Goal: Browse casually

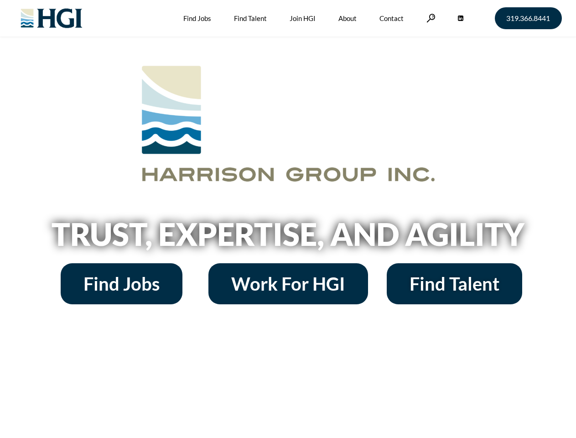
click at [288, 219] on h2 "Trust, Expertise, and Agility" at bounding box center [288, 233] width 520 height 31
click at [429, 18] on link at bounding box center [430, 18] width 9 height 9
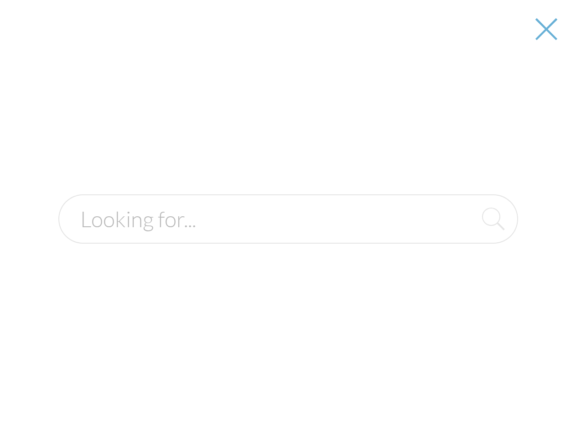
click at [288, 237] on h2 "Trust, Expertise, and Agility" at bounding box center [288, 233] width 520 height 31
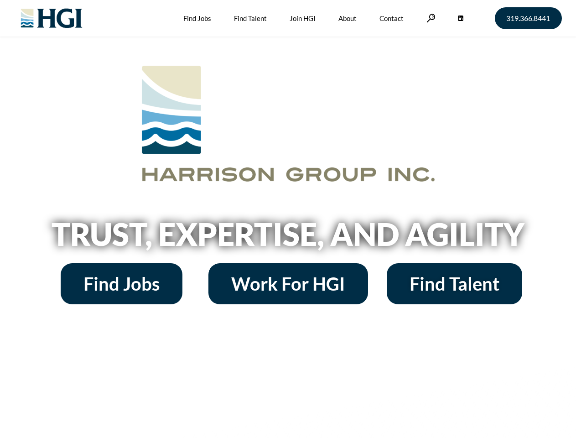
click at [288, 219] on h2 "Trust, Expertise, and Agility" at bounding box center [288, 233] width 520 height 31
click at [429, 18] on link at bounding box center [430, 18] width 9 height 9
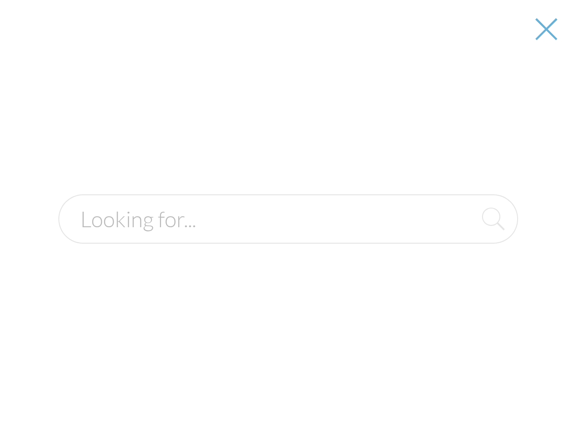
click at [288, 237] on h2 "Trust, Expertise, and Agility" at bounding box center [288, 233] width 520 height 31
